Goal: Information Seeking & Learning: Check status

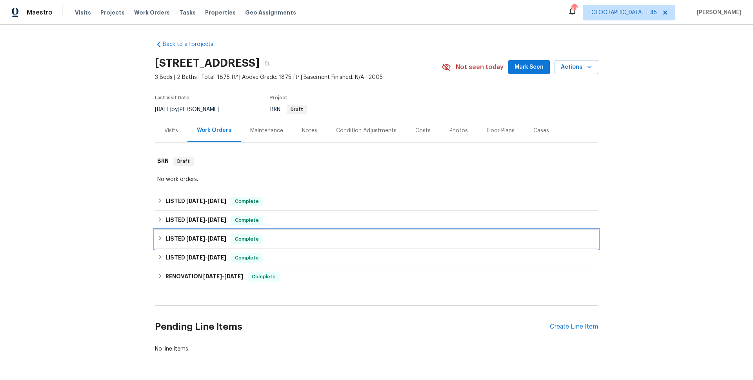
click at [195, 239] on span "3/4/25" at bounding box center [195, 238] width 19 height 5
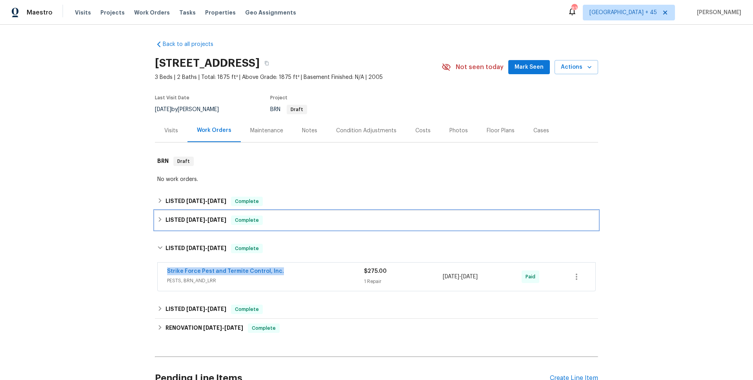
click at [201, 220] on span "3/27/25" at bounding box center [195, 219] width 19 height 5
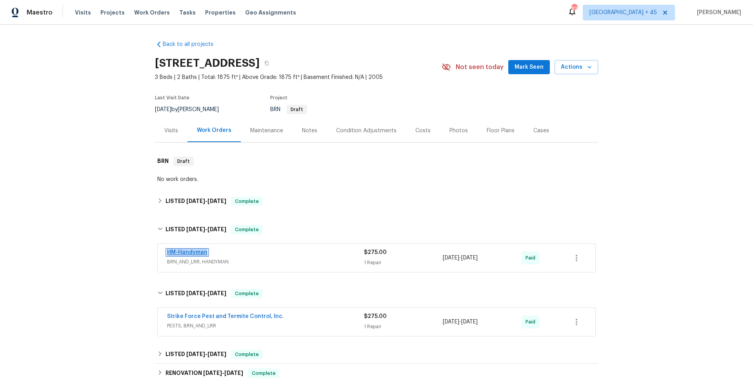
drag, startPoint x: 196, startPoint y: 251, endPoint x: 207, endPoint y: 204, distance: 48.1
click at [211, 201] on div "Back to all projects 563 S 230th Ave, Buckeye, AZ 85326 3 Beds | 2 Baths | Tota…" at bounding box center [376, 244] width 443 height 421
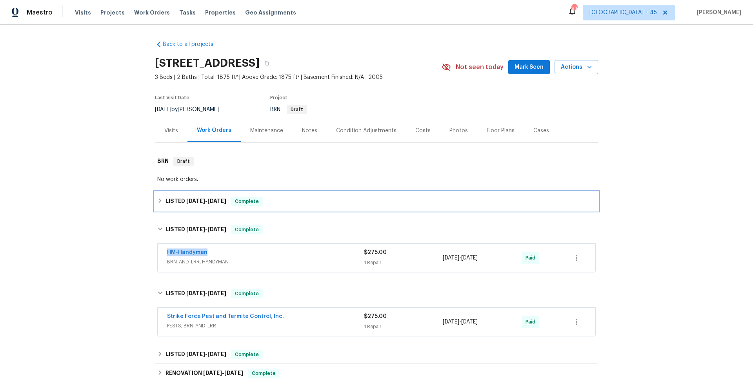
click at [205, 202] on span "7/24/25 - 7/28/25" at bounding box center [206, 200] width 40 height 5
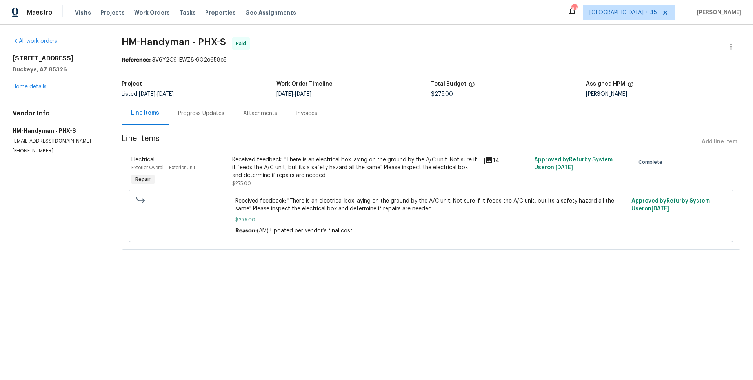
click at [183, 108] on div "Progress Updates" at bounding box center [201, 113] width 65 height 23
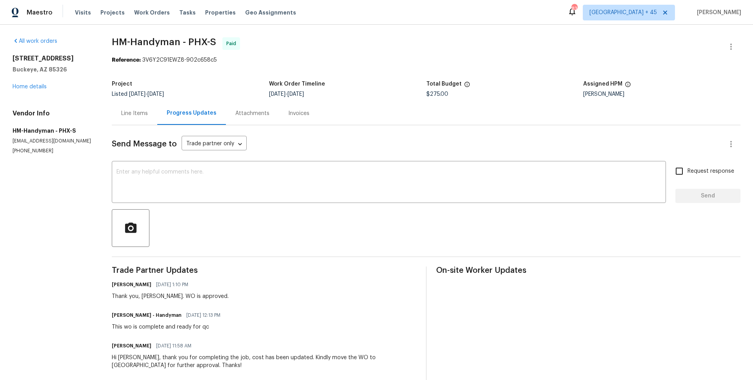
click at [140, 113] on div "Line Items" at bounding box center [134, 113] width 27 height 8
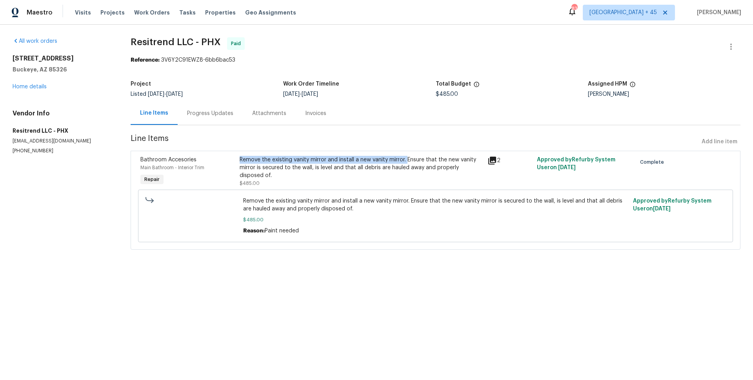
copy div "Remove the existing vanity mirror and install a new vanity mirror."
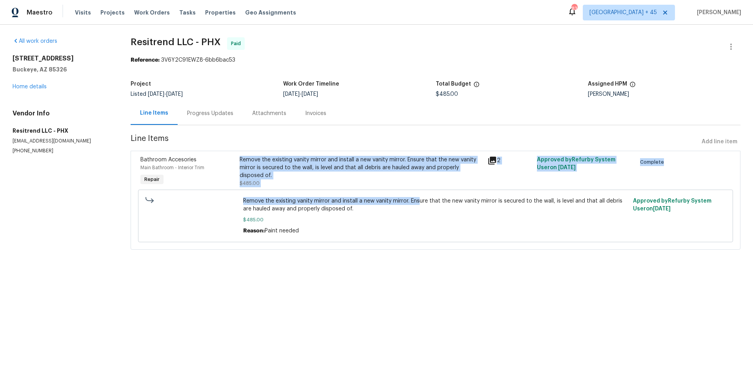
drag, startPoint x: 238, startPoint y: 160, endPoint x: 424, endPoint y: 257, distance: 209.8
click at [424, 257] on section "Resitrend LLC - PHX Paid Reference: 3V6Y2C91EWZ8-6bb6bac53 Project Listed 7/24/…" at bounding box center [436, 148] width 610 height 222
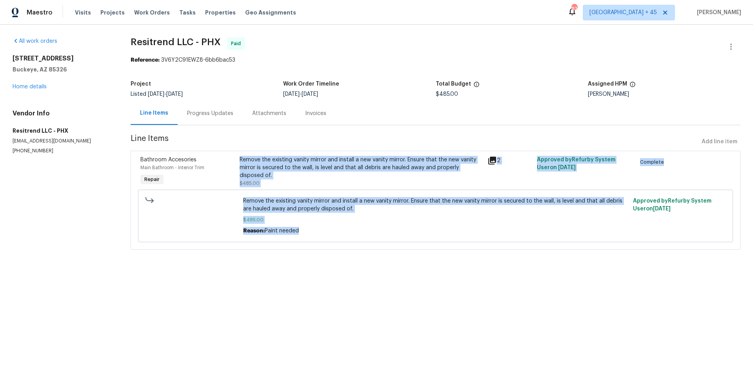
click at [424, 257] on section "Resitrend LLC - PHX Paid Reference: 3V6Y2C91EWZ8-6bb6bac53 Project Listed 7/24/…" at bounding box center [436, 148] width 610 height 222
